Goal: Task Accomplishment & Management: Manage account settings

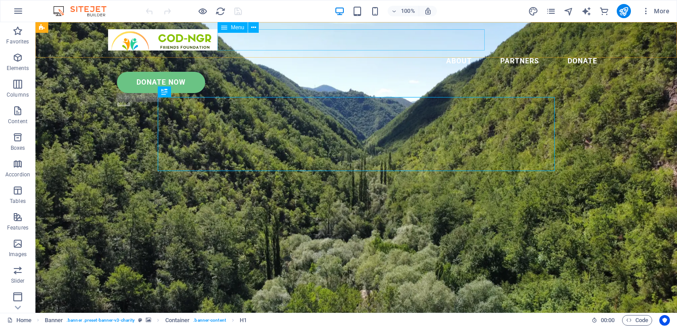
click at [477, 50] on nav "About Partners Donate" at bounding box center [356, 60] width 496 height 21
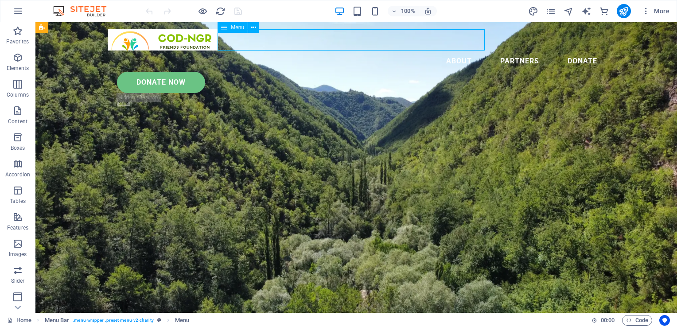
click at [477, 50] on nav "About Partners Donate" at bounding box center [356, 60] width 496 height 21
select select
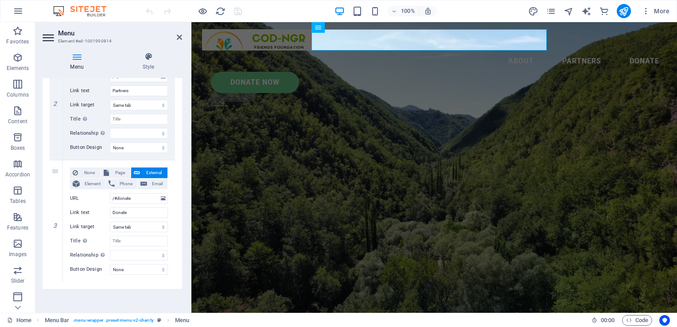
scroll to position [246, 0]
click at [55, 279] on icon at bounding box center [56, 281] width 5 height 6
select select
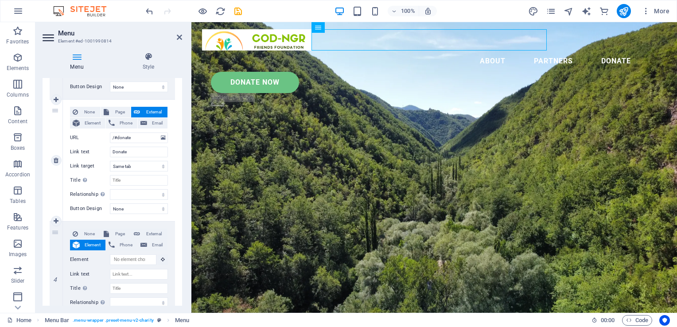
scroll to position [353, 0]
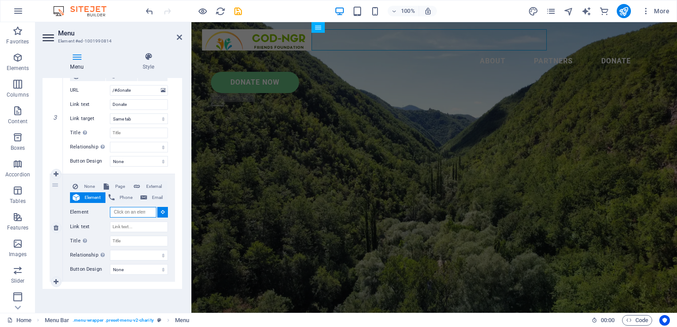
click at [130, 210] on input "Element" at bounding box center [133, 212] width 46 height 11
click at [128, 210] on input "/#Staff Mail" at bounding box center [133, 212] width 46 height 11
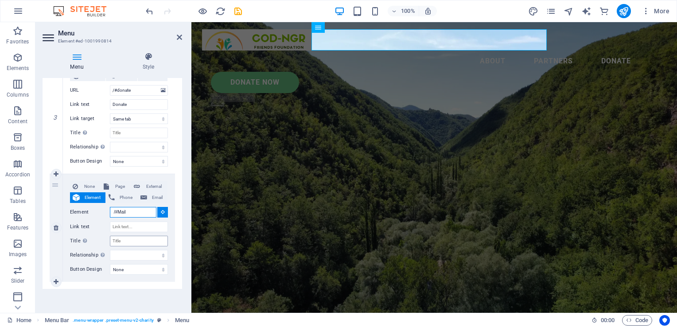
type input "/#Mail"
click at [128, 237] on input "Title Additional link description, should not be the same as the link text. The…" at bounding box center [139, 241] width 58 height 11
type input "S"
select select
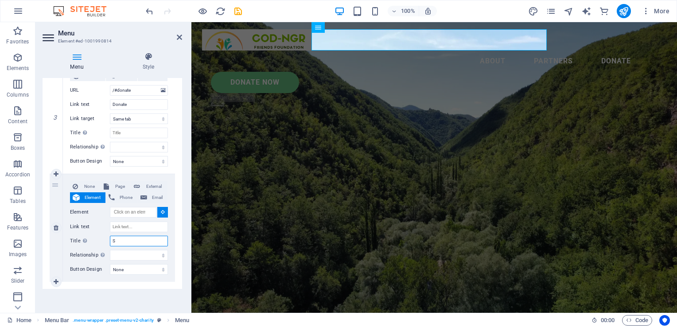
select select
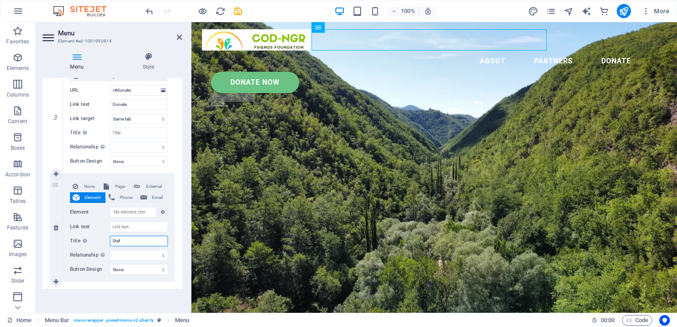
type input "Staff"
select select
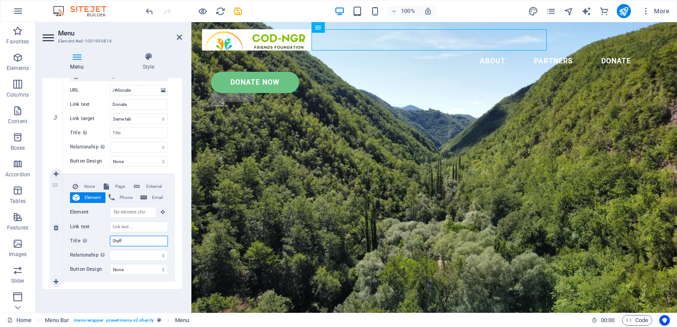
type input "Staff"
select select
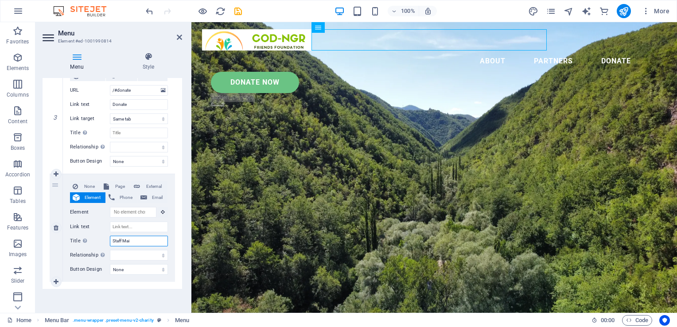
type input "Staff Mail"
select select
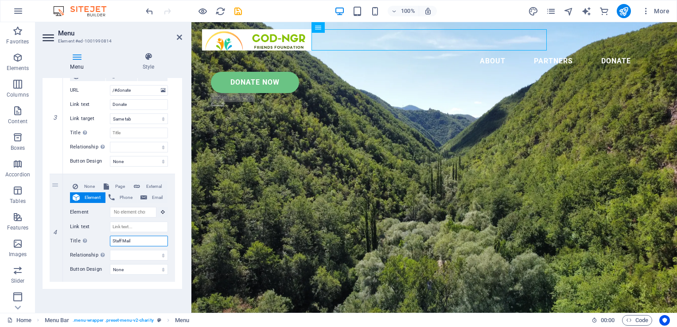
type input "Staff Mail"
click at [139, 256] on select "alternate author bookmark external help license next nofollow noreferrer noopen…" at bounding box center [139, 255] width 58 height 11
select select "external"
click at [110, 250] on select "alternate author bookmark external help license next nofollow noreferrer noopen…" at bounding box center [139, 255] width 58 height 11
select select
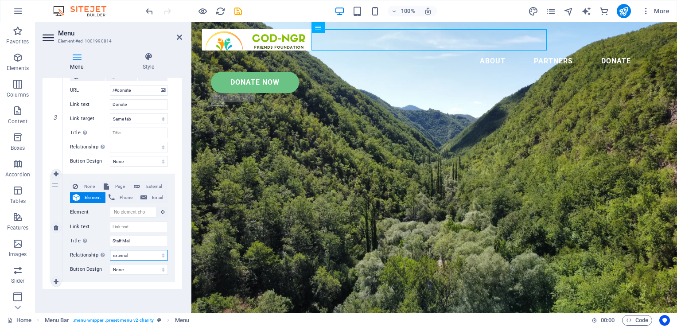
select select
click at [154, 251] on select "alternate author bookmark external help license next nofollow noreferrer noopen…" at bounding box center [139, 255] width 58 height 11
select select
click at [110, 250] on select "alternate author bookmark external help license next nofollow noreferrer noopen…" at bounding box center [139, 255] width 58 height 11
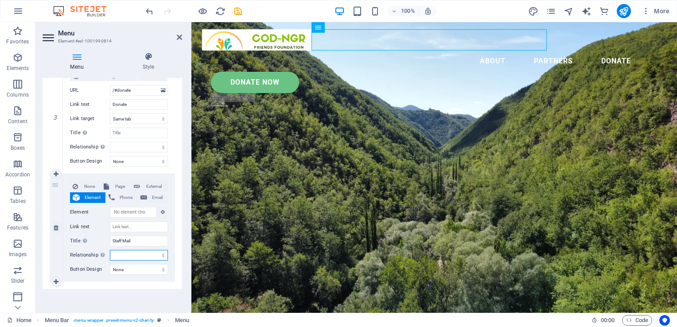
select select
click at [139, 209] on input "Element" at bounding box center [133, 212] width 46 height 11
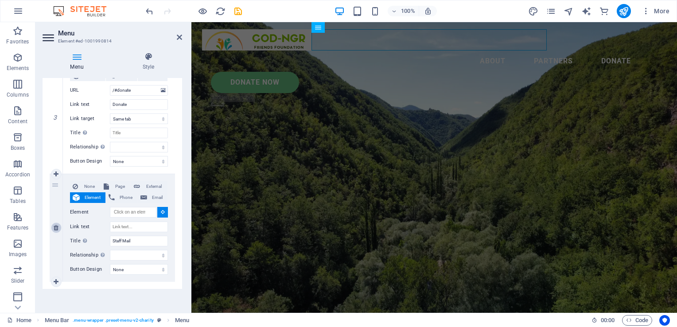
click at [56, 228] on icon at bounding box center [56, 227] width 5 height 6
select select
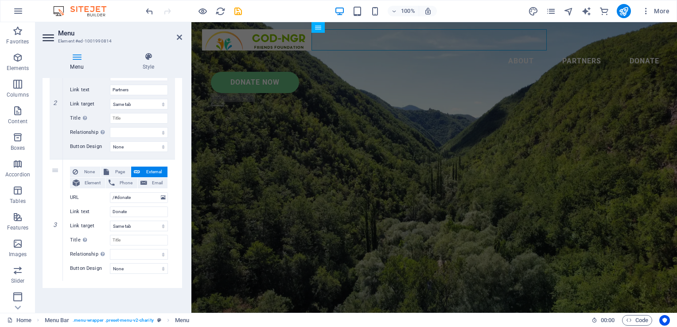
scroll to position [246, 0]
click at [57, 282] on icon at bounding box center [56, 281] width 5 height 6
select select
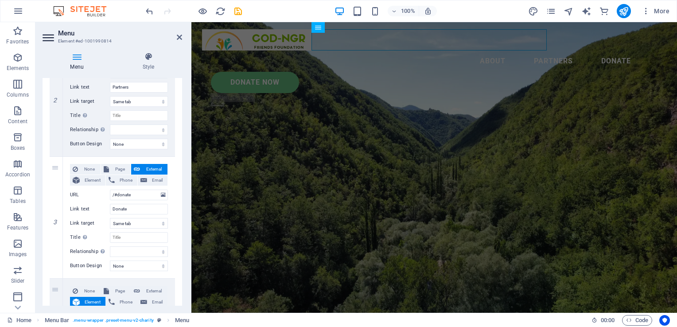
scroll to position [353, 0]
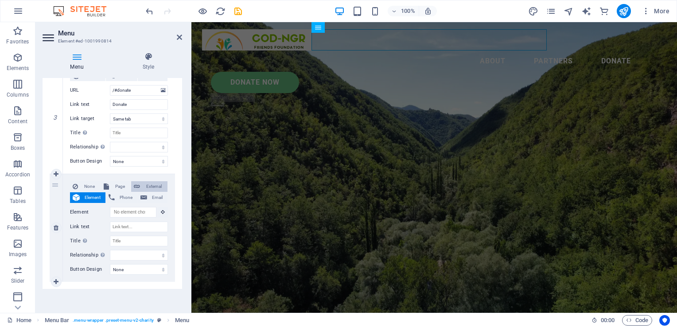
click at [156, 185] on span "External" at bounding box center [154, 186] width 22 height 11
select select
select select "blank"
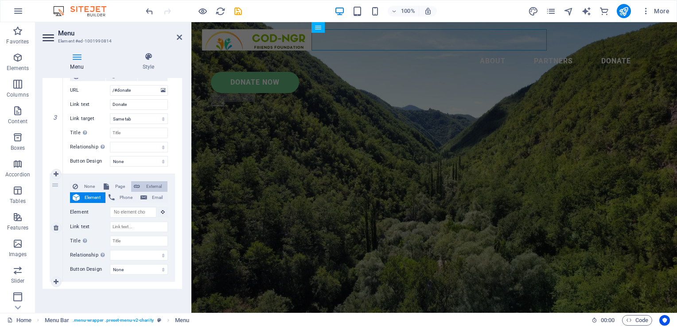
select select
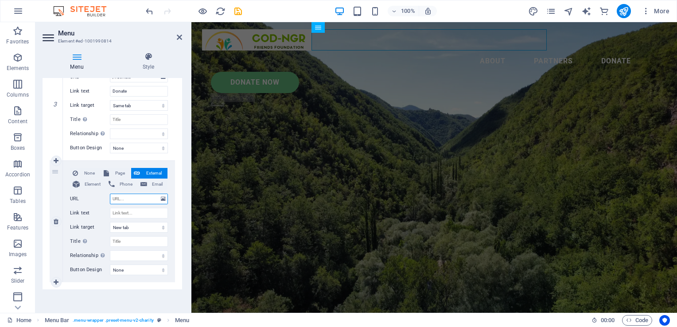
scroll to position [367, 0]
click at [159, 225] on select "New tab Same tab Overlay" at bounding box center [139, 226] width 58 height 11
select select "overlay"
click at [110, 221] on select "New tab Same tab Overlay" at bounding box center [139, 226] width 58 height 11
select select
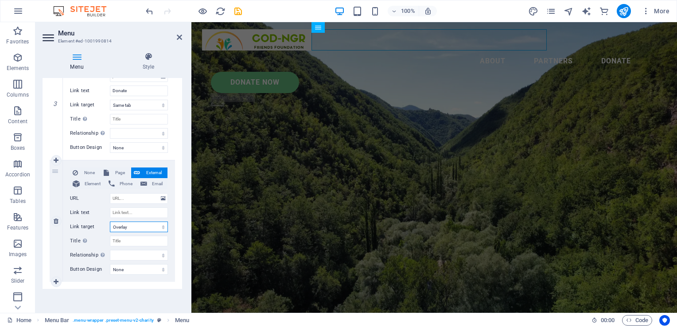
select select
click at [142, 225] on select "New tab Same tab Overlay" at bounding box center [139, 226] width 58 height 11
select select "blank"
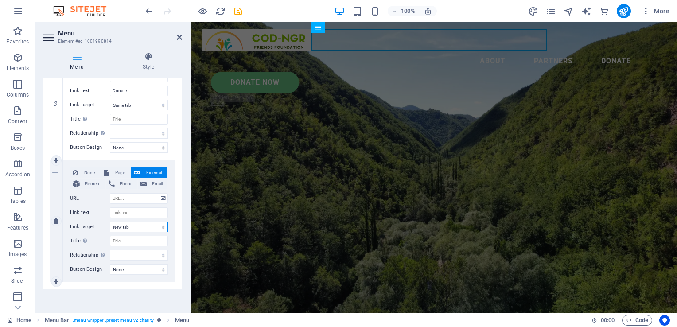
click at [110, 221] on select "New tab Same tab Overlay" at bounding box center [139, 226] width 58 height 11
select select
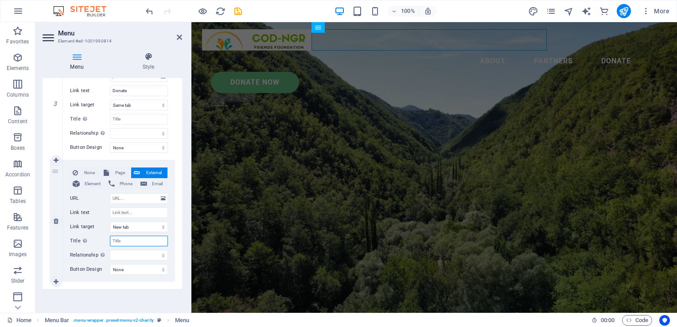
click at [131, 244] on input "Title Additional link description, should not be the same as the link text. The…" at bounding box center [139, 241] width 58 height 11
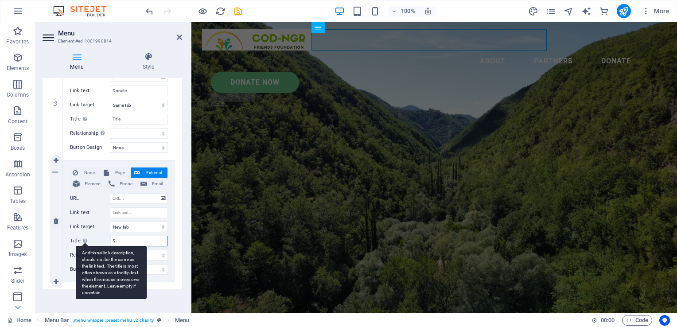
type input "St"
select select
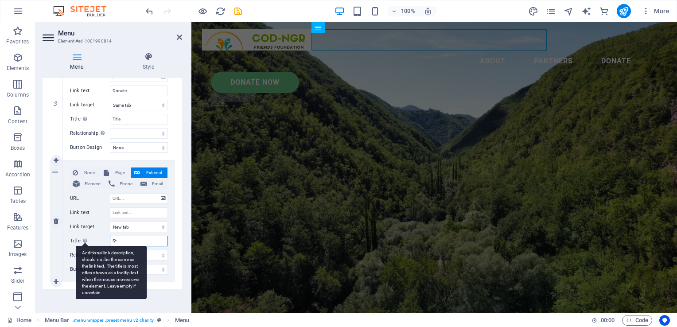
type input "Sta"
select select
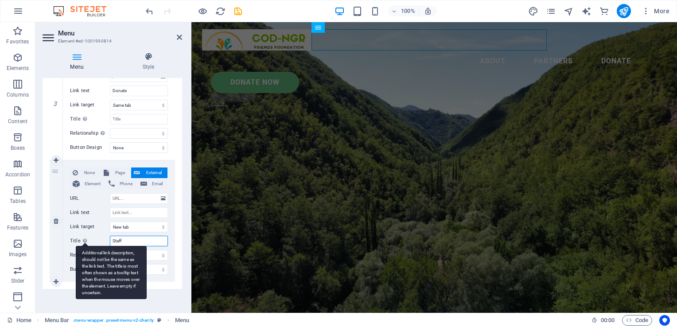
type input "Staff"
select select
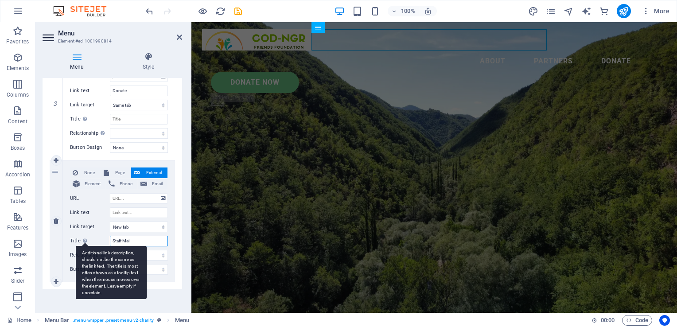
type input "Staff Mail"
select select
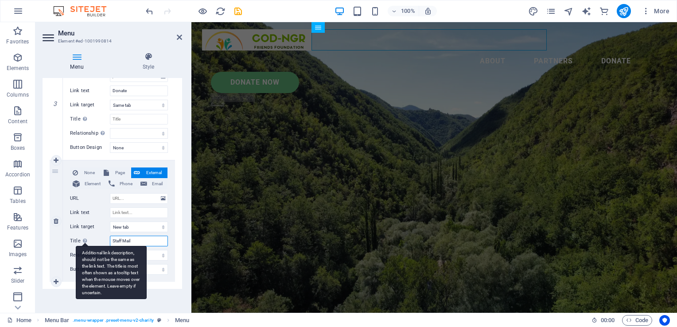
type input "Staff Mail"
select select
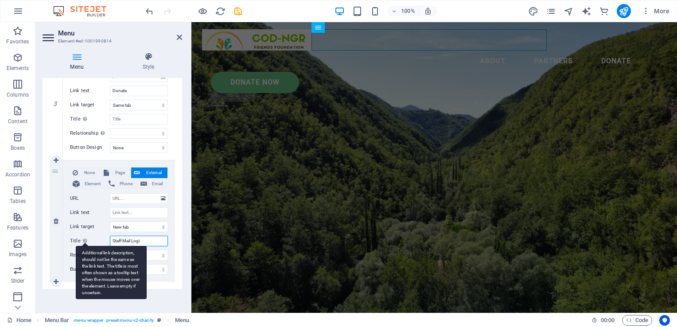
type input "Staff Mail Login"
select select
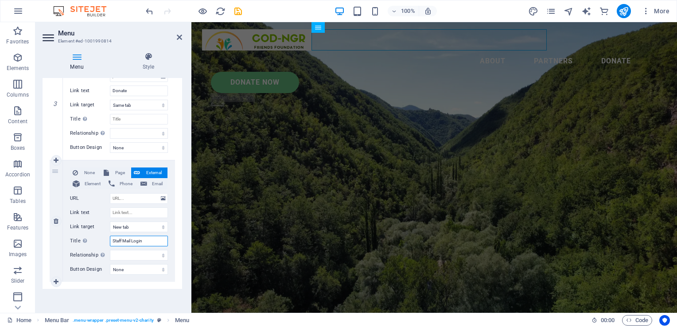
type input "Staff Mail Login"
click at [58, 236] on div "4" at bounding box center [56, 220] width 13 height 121
click at [138, 268] on select "None Default Primary Secondary" at bounding box center [139, 269] width 58 height 11
click at [126, 256] on select "alternate author bookmark external help license next nofollow noreferrer noopen…" at bounding box center [139, 255] width 58 height 11
click at [57, 254] on div "4" at bounding box center [56, 220] width 13 height 121
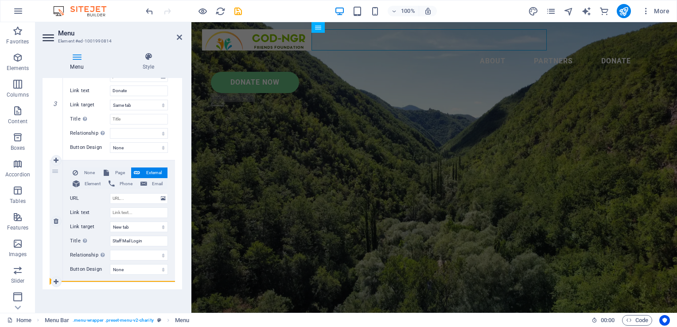
select select
click at [125, 199] on input "URL" at bounding box center [139, 198] width 58 height 11
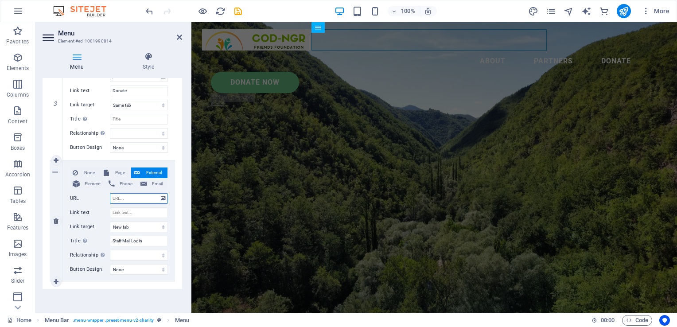
paste input "[URL][DOMAIN_NAME]"
type input "[URL][DOMAIN_NAME]"
select select
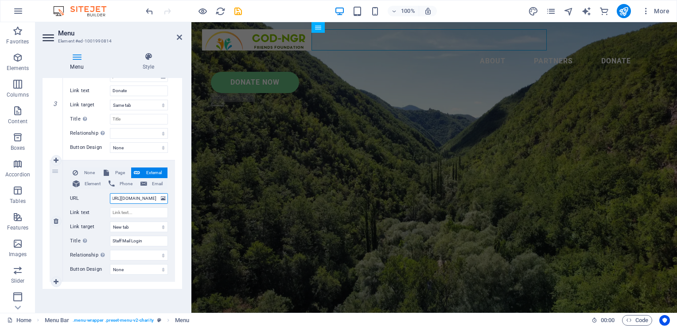
select select
type input "[URL][DOMAIN_NAME]"
click at [116, 213] on input "Link text" at bounding box center [139, 212] width 58 height 11
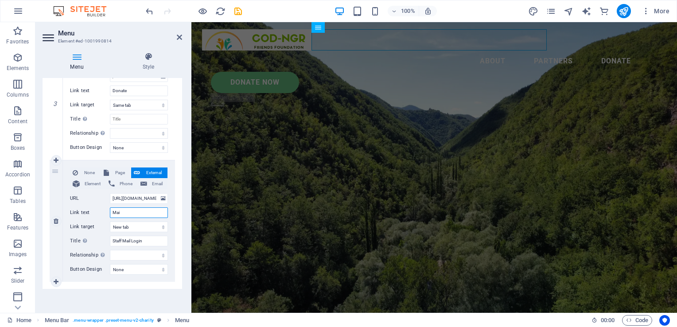
type input "Mail"
select select
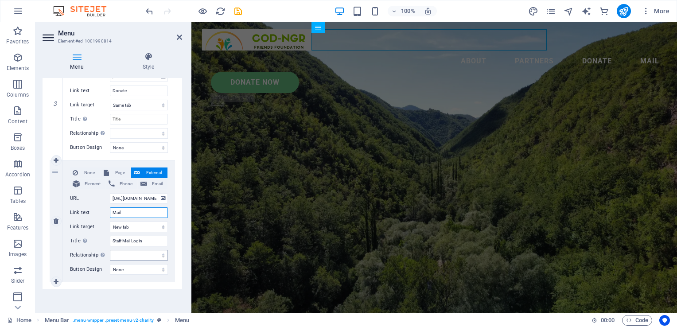
type input "Mail"
click at [151, 253] on select "alternate author bookmark external help license next nofollow noreferrer noopen…" at bounding box center [139, 255] width 58 height 11
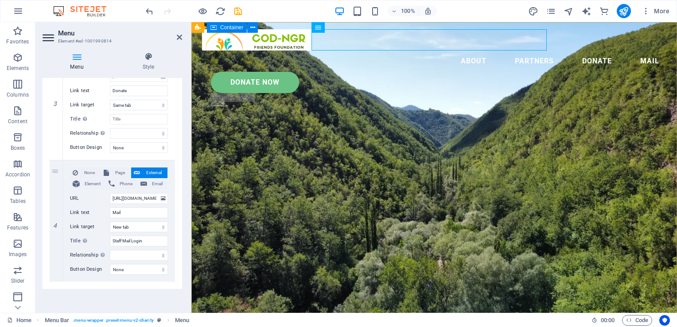
select select
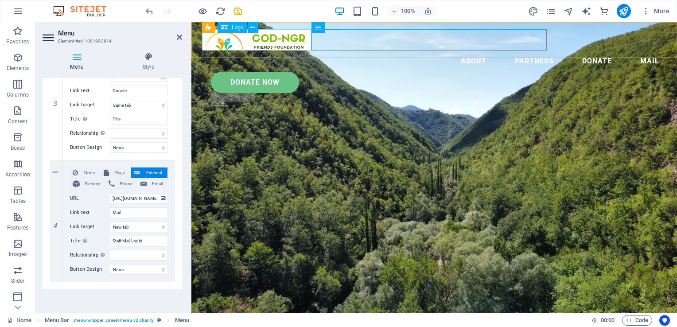
click at [246, 49] on div at bounding box center [434, 39] width 464 height 21
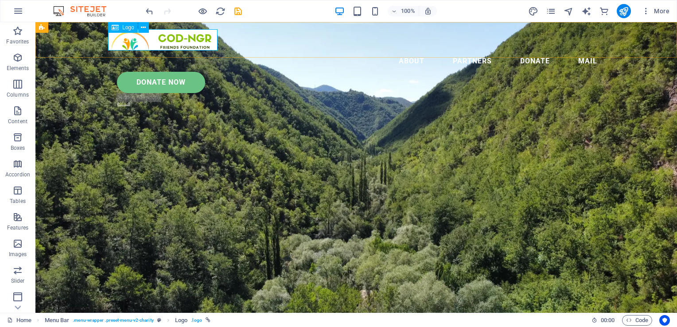
click at [188, 36] on div at bounding box center [356, 39] width 496 height 21
select select "px"
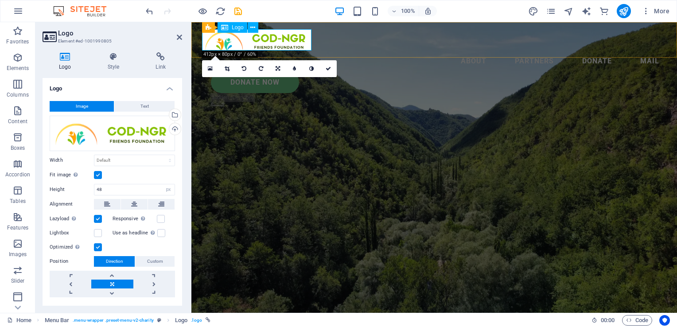
click at [252, 45] on div at bounding box center [434, 39] width 464 height 21
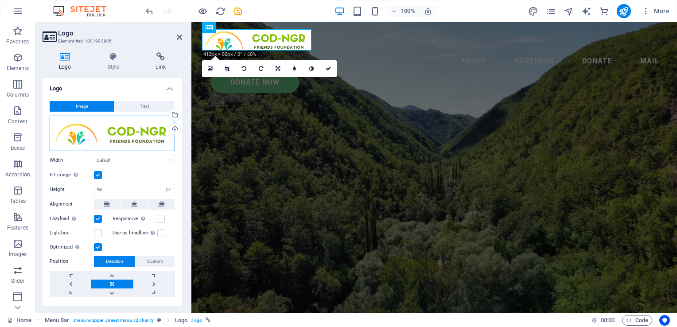
click at [139, 135] on div "Drag files here, click to choose files or select files from Files or our free s…" at bounding box center [112, 133] width 125 height 35
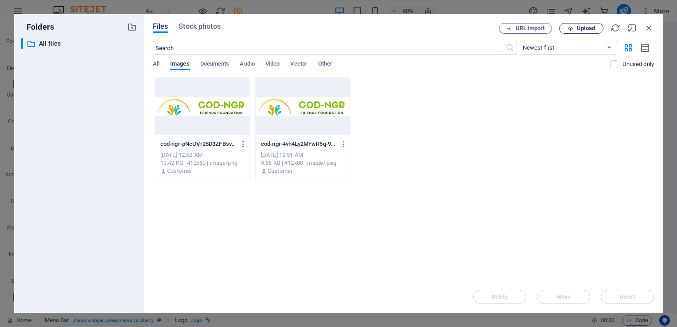
click at [570, 27] on icon "button" at bounding box center [570, 29] width 6 height 6
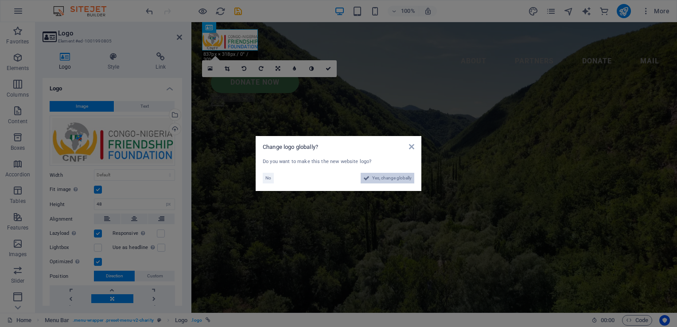
click at [389, 176] on span "Yes, change globally" at bounding box center [391, 178] width 39 height 11
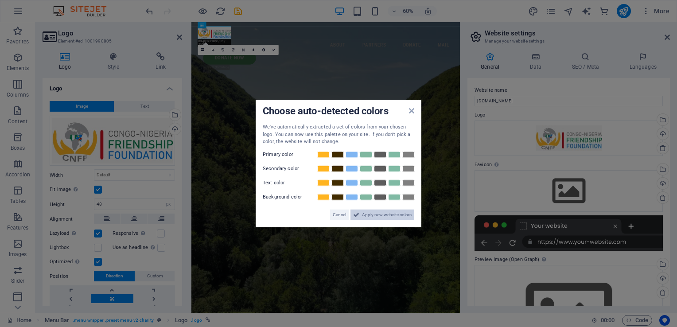
click at [393, 216] on span "Apply new website colors" at bounding box center [387, 214] width 50 height 11
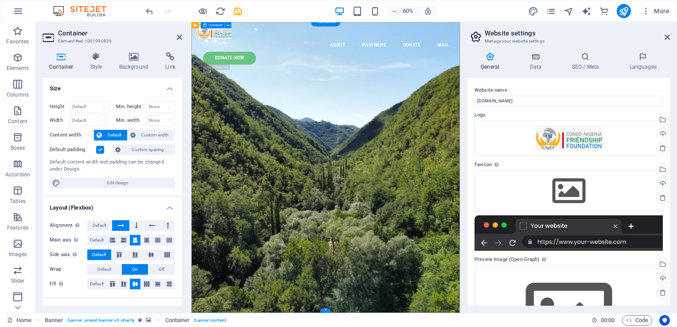
click at [132, 60] on icon at bounding box center [133, 56] width 43 height 9
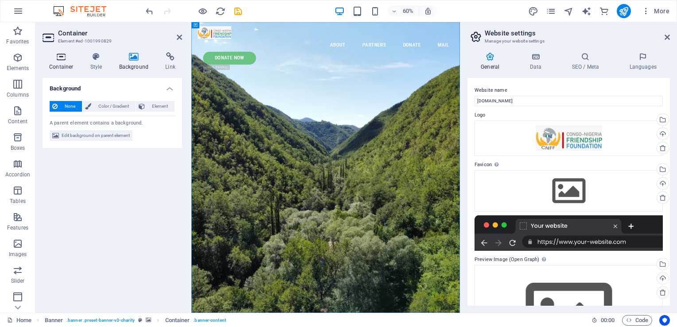
click at [66, 60] on icon at bounding box center [62, 56] width 38 height 9
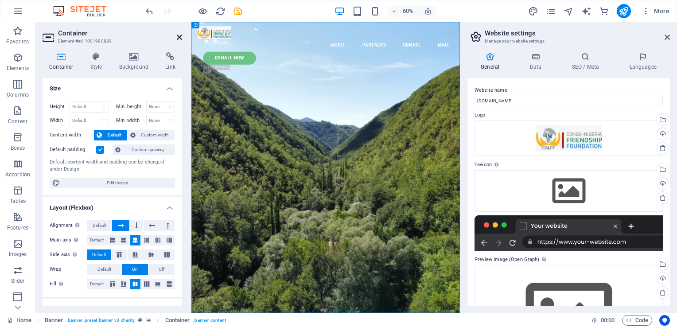
click at [181, 38] on icon at bounding box center [179, 37] width 5 height 7
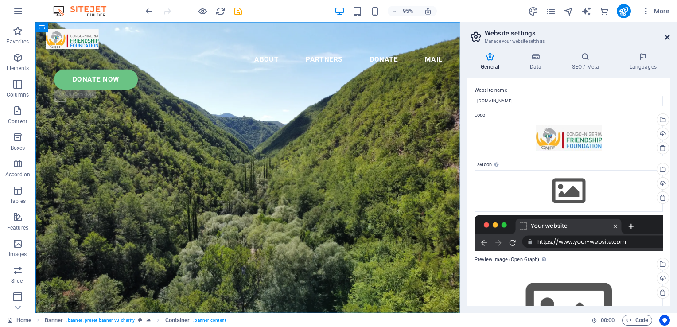
click at [664, 39] on icon at bounding box center [666, 37] width 5 height 7
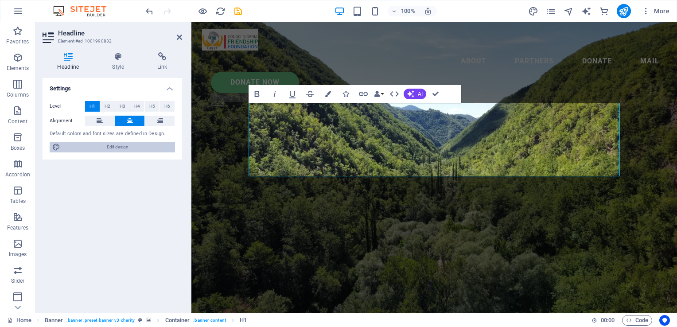
click at [147, 143] on span "Edit design" at bounding box center [117, 147] width 109 height 11
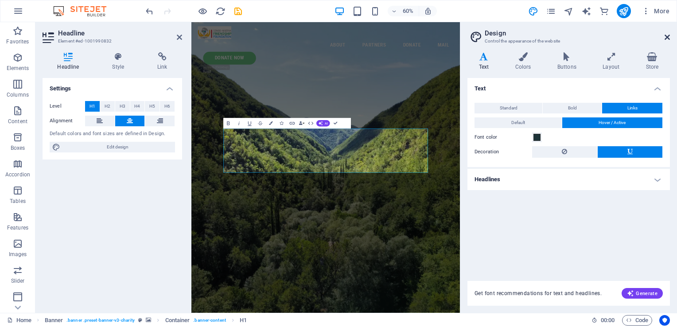
click at [665, 39] on icon at bounding box center [666, 37] width 5 height 7
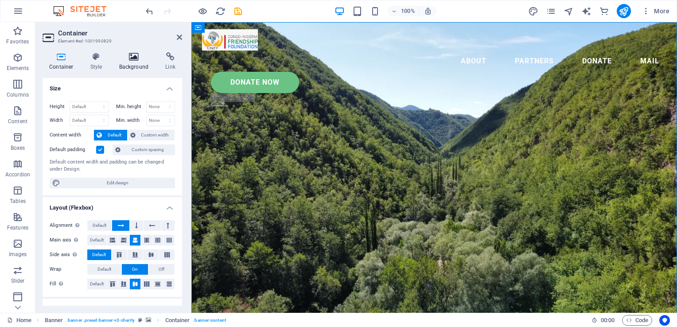
click at [131, 58] on icon at bounding box center [133, 56] width 43 height 9
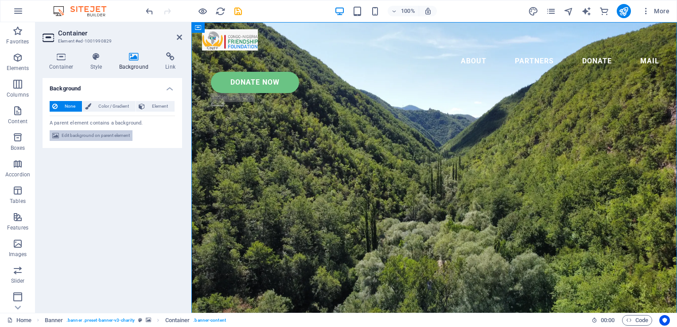
click at [93, 134] on span "Edit background on parent element" at bounding box center [96, 135] width 68 height 11
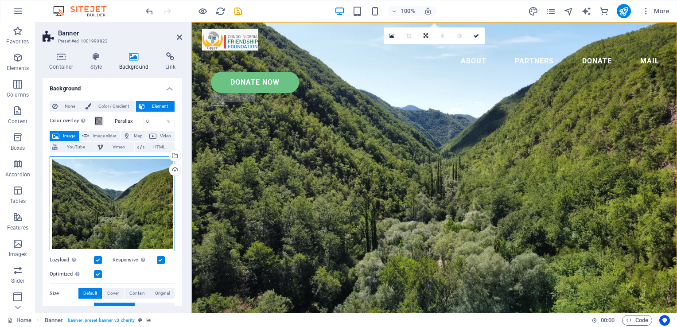
click at [118, 179] on div "Drag files here, click to choose files or select files from Files or our free s…" at bounding box center [112, 203] width 125 height 95
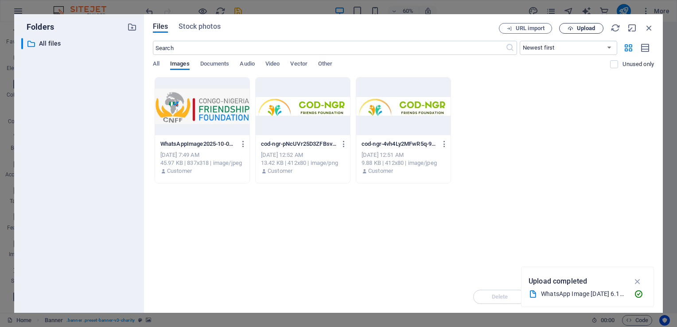
click at [569, 29] on icon "button" at bounding box center [570, 29] width 6 height 6
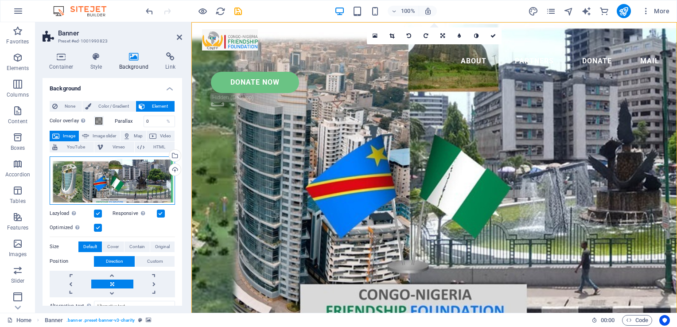
click at [133, 180] on div "Drag files here, click to choose files or select files from Files or our free s…" at bounding box center [112, 180] width 125 height 48
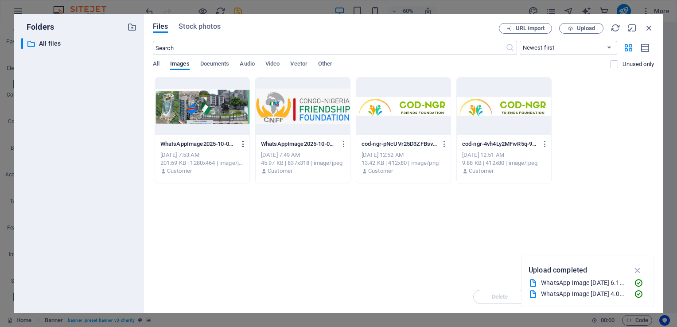
click at [242, 142] on icon "button" at bounding box center [243, 144] width 8 height 8
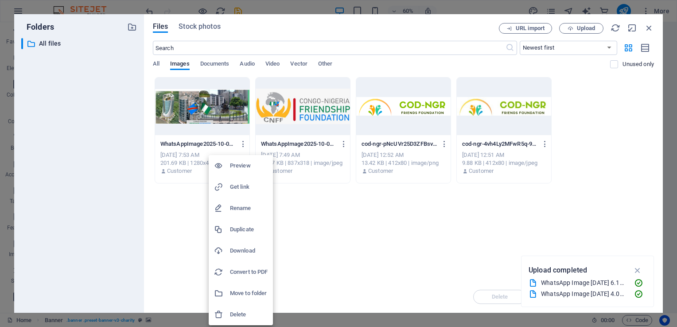
click at [256, 314] on h6 "Delete" at bounding box center [249, 314] width 38 height 11
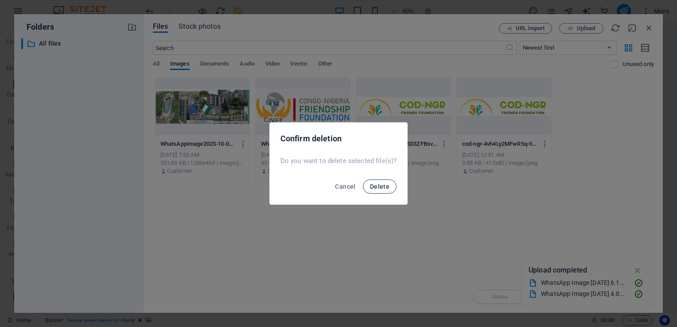
click at [374, 189] on span "Delete" at bounding box center [379, 186] width 19 height 7
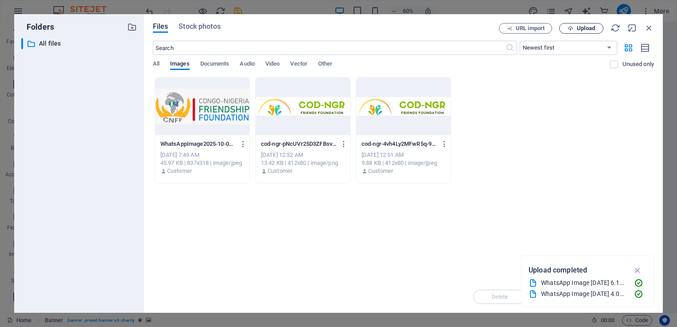
click at [584, 26] on span "Upload" at bounding box center [585, 28] width 18 height 5
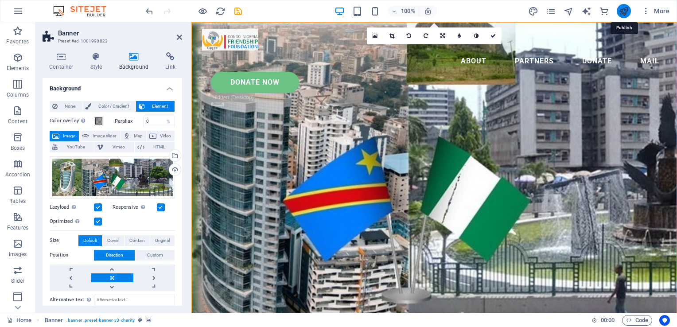
click at [623, 9] on icon "publish" at bounding box center [623, 11] width 10 height 10
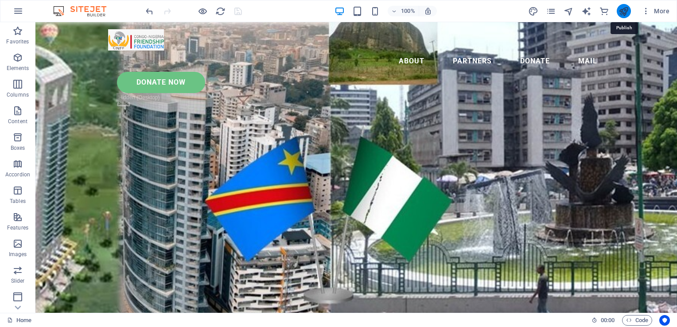
click at [623, 9] on icon "publish" at bounding box center [623, 11] width 10 height 10
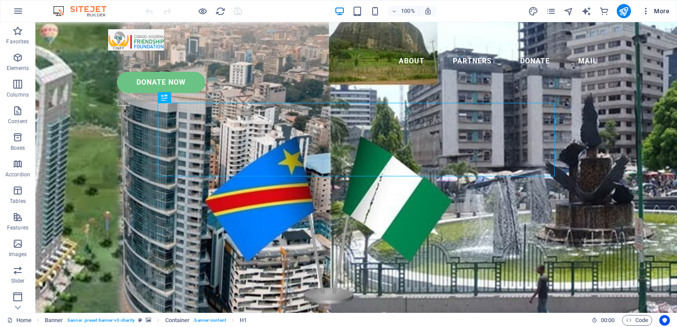
click at [645, 13] on icon "button" at bounding box center [645, 11] width 9 height 9
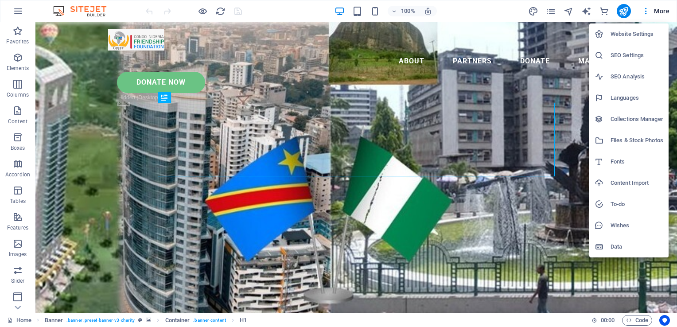
click at [641, 33] on h6 "Website Settings" at bounding box center [636, 34] width 53 height 11
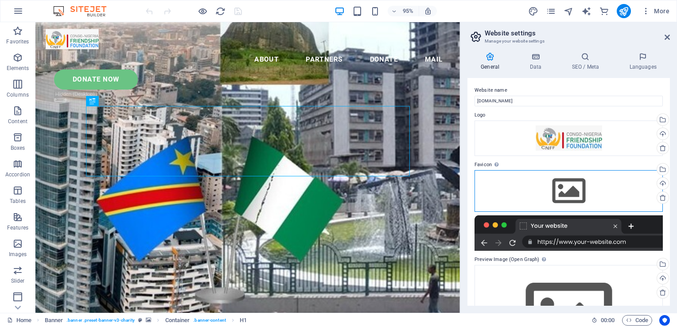
click at [555, 178] on div "Drag files here, click to choose files or select files from Files or our free s…" at bounding box center [568, 191] width 188 height 42
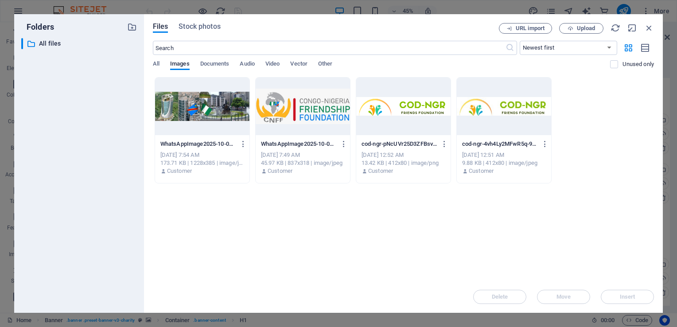
click at [325, 110] on div at bounding box center [302, 106] width 94 height 58
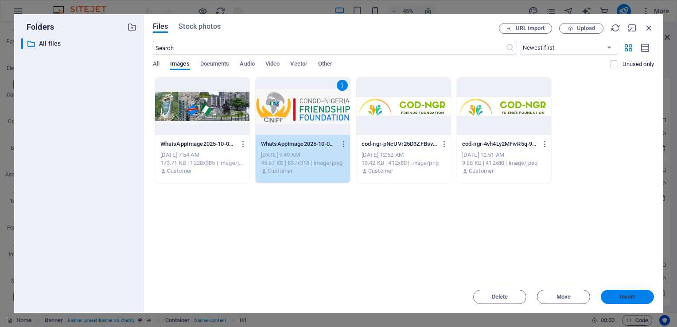
click at [616, 298] on span "Insert" at bounding box center [627, 296] width 46 height 5
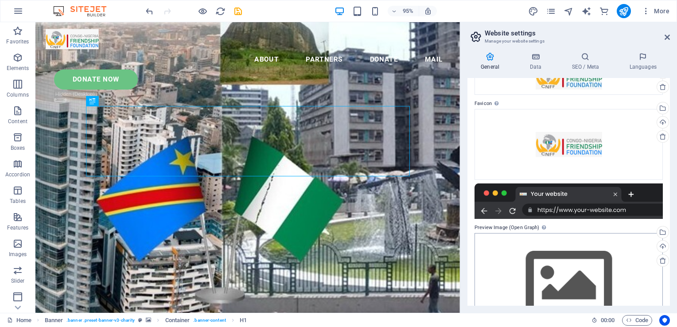
scroll to position [97, 0]
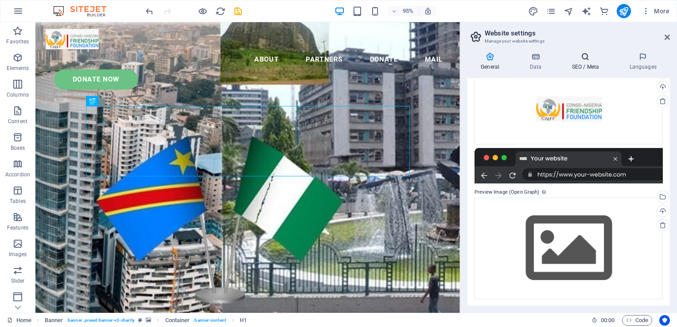
click at [585, 62] on h4 "SEO / Meta" at bounding box center [587, 61] width 58 height 19
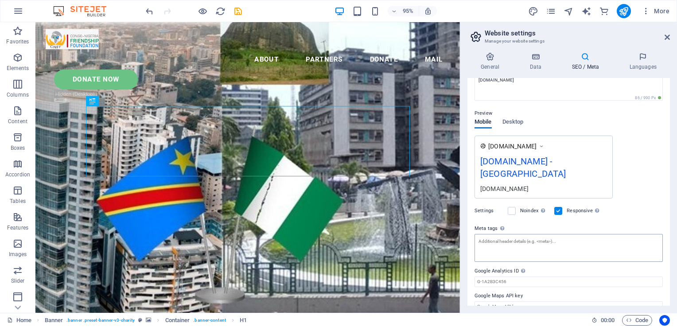
scroll to position [0, 0]
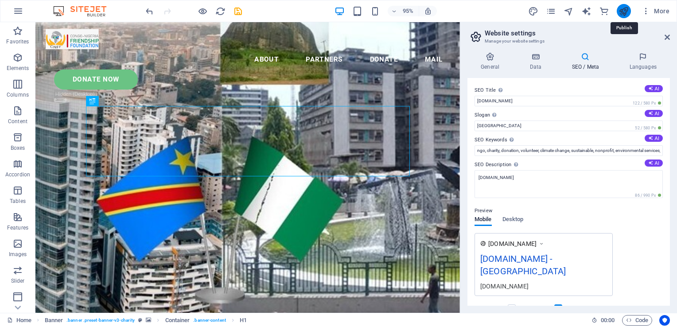
click at [622, 8] on icon "publish" at bounding box center [623, 11] width 10 height 10
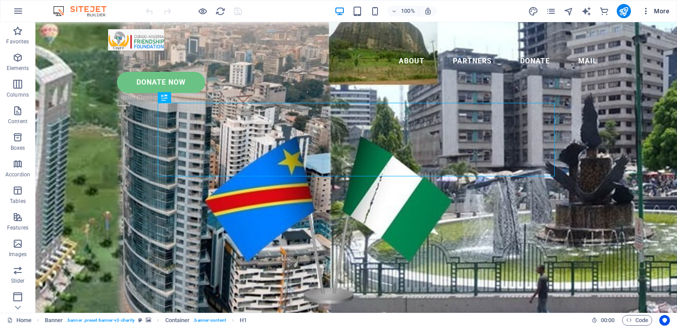
click at [644, 10] on icon "button" at bounding box center [645, 11] width 9 height 9
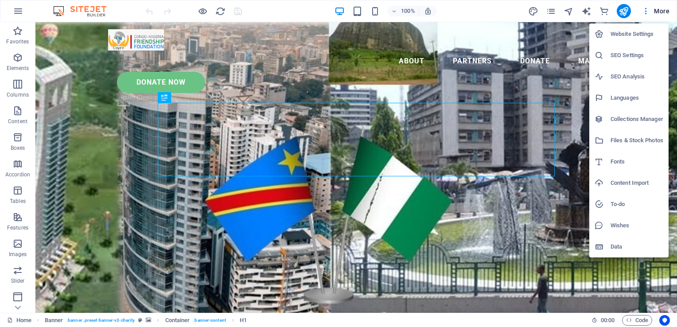
click at [632, 41] on li "Website Settings" at bounding box center [628, 33] width 79 height 21
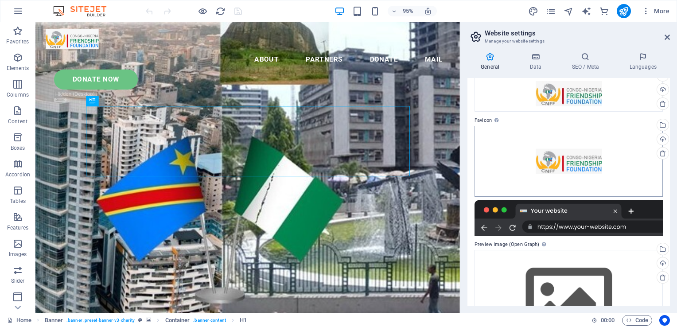
scroll to position [46, 0]
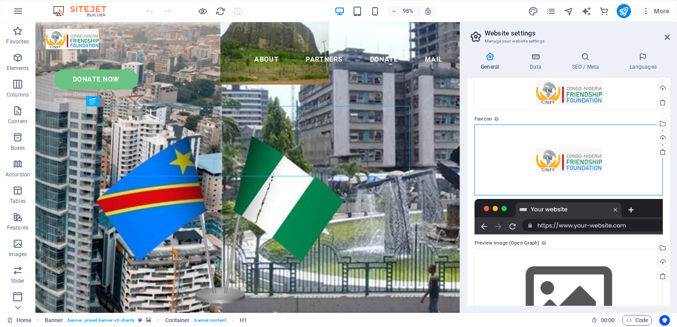
click at [574, 166] on div "Drag files here, click to choose files or select files from Files or our free s…" at bounding box center [568, 159] width 188 height 71
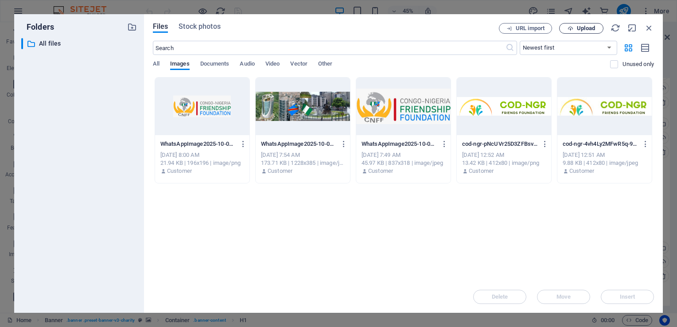
click at [583, 29] on span "Upload" at bounding box center [585, 28] width 18 height 5
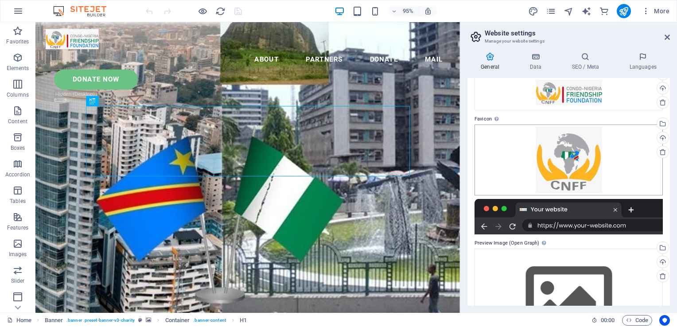
scroll to position [97, 0]
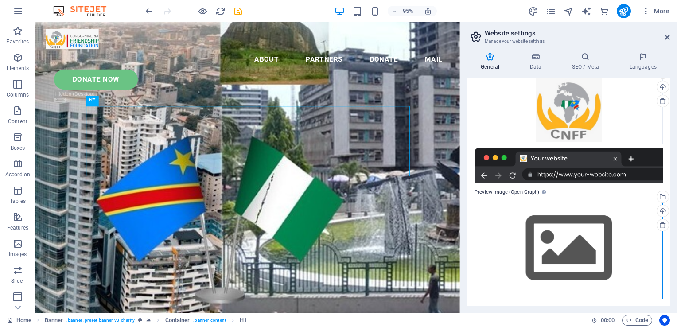
click at [550, 257] on div "Drag files here, click to choose files or select files from Files or our free s…" at bounding box center [568, 247] width 188 height 101
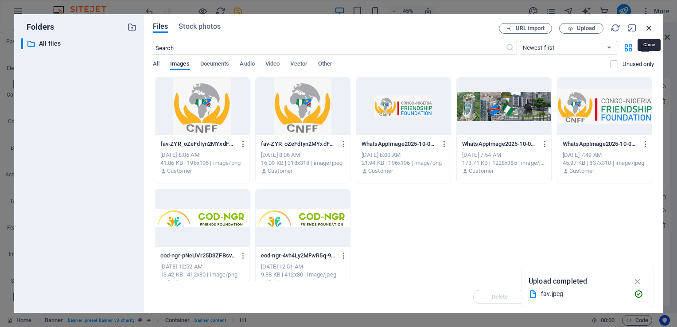
click at [650, 28] on icon "button" at bounding box center [649, 28] width 10 height 10
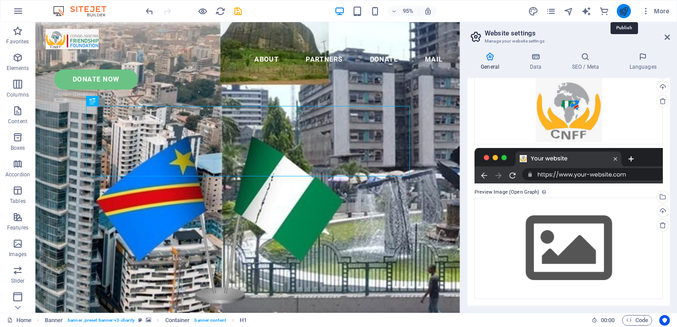
click at [624, 10] on icon "publish" at bounding box center [623, 11] width 10 height 10
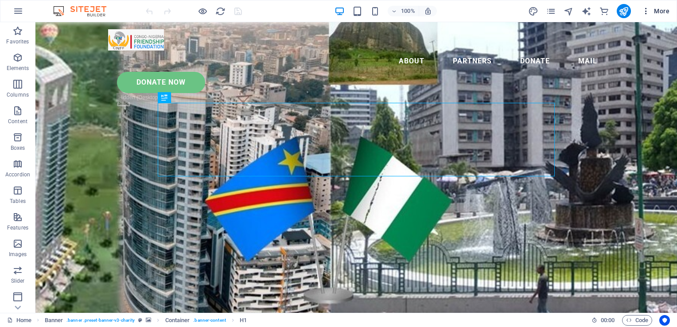
click at [645, 12] on icon "button" at bounding box center [645, 11] width 9 height 9
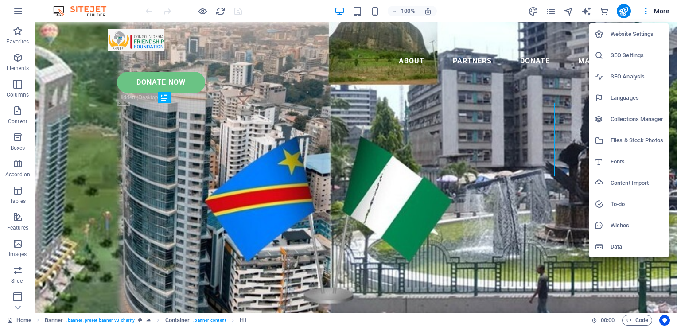
click at [623, 34] on h6 "Website Settings" at bounding box center [636, 34] width 53 height 11
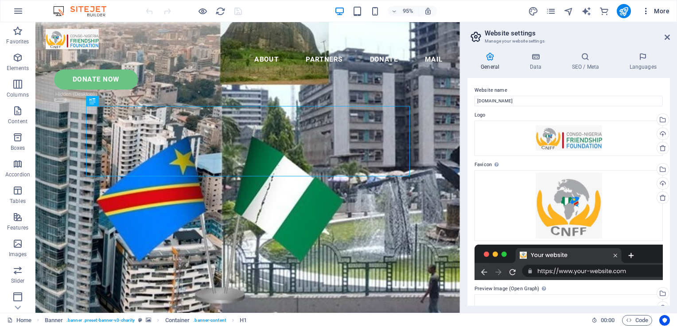
click at [646, 9] on icon "button" at bounding box center [645, 11] width 9 height 9
